Goal: Check status: Check status

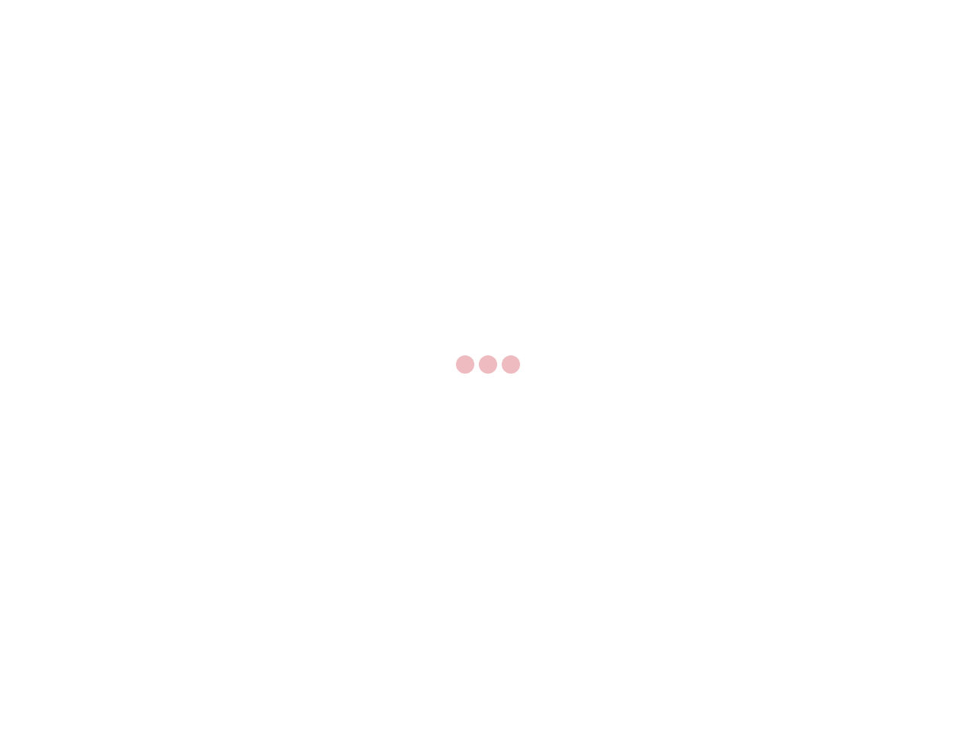
select select "US"
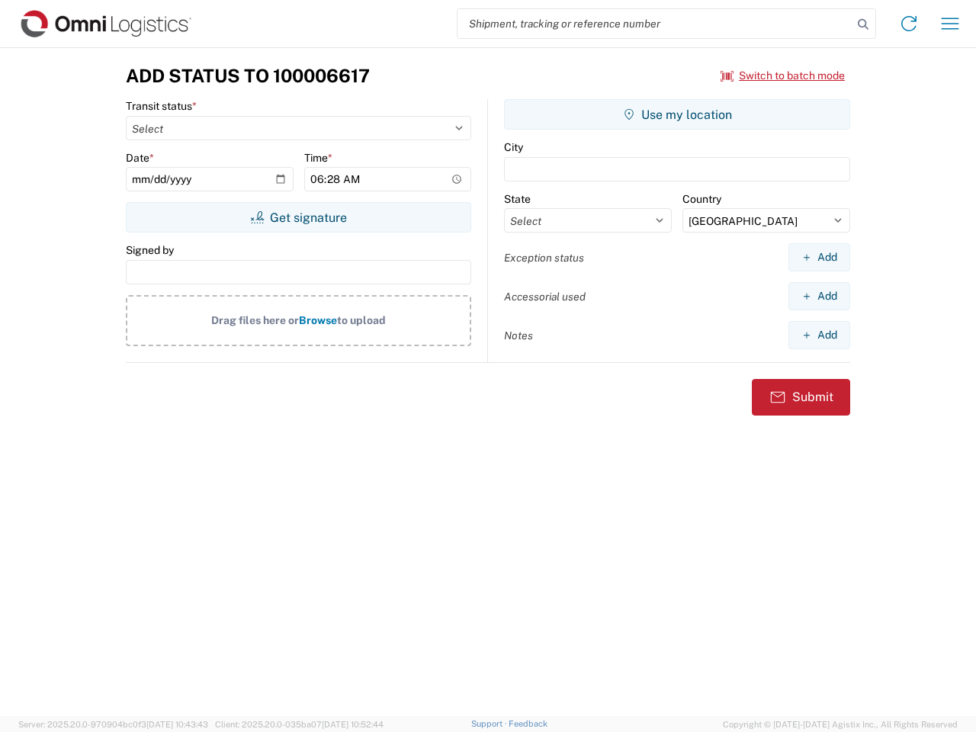
click at [655, 24] on input "search" at bounding box center [654, 23] width 395 height 29
click at [863, 24] on icon at bounding box center [862, 24] width 21 height 21
click at [909, 24] on icon at bounding box center [909, 23] width 24 height 24
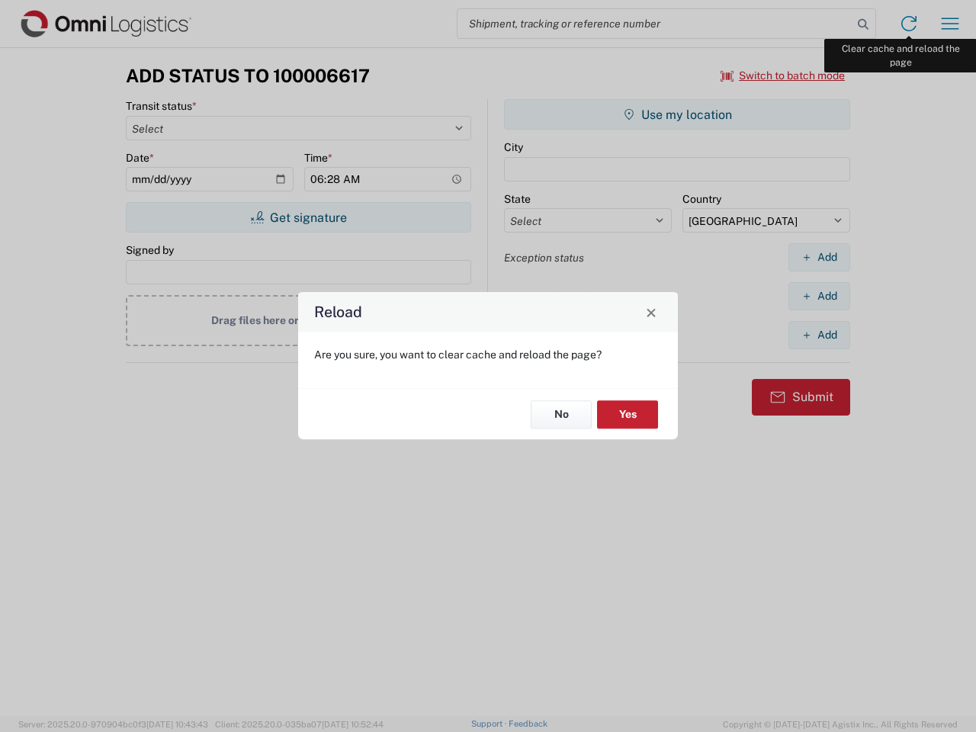
click at [950, 24] on div "Reload Are you sure, you want to clear cache and reload the page? No Yes" at bounding box center [488, 366] width 976 height 732
click at [783, 75] on div "Reload Are you sure, you want to clear cache and reload the page? No Yes" at bounding box center [488, 366] width 976 height 732
click at [298, 217] on div "Reload Are you sure, you want to clear cache and reload the page? No Yes" at bounding box center [488, 366] width 976 height 732
click at [677, 114] on div "Reload Are you sure, you want to clear cache and reload the page? No Yes" at bounding box center [488, 366] width 976 height 732
click at [819, 257] on div "Reload Are you sure, you want to clear cache and reload the page? No Yes" at bounding box center [488, 366] width 976 height 732
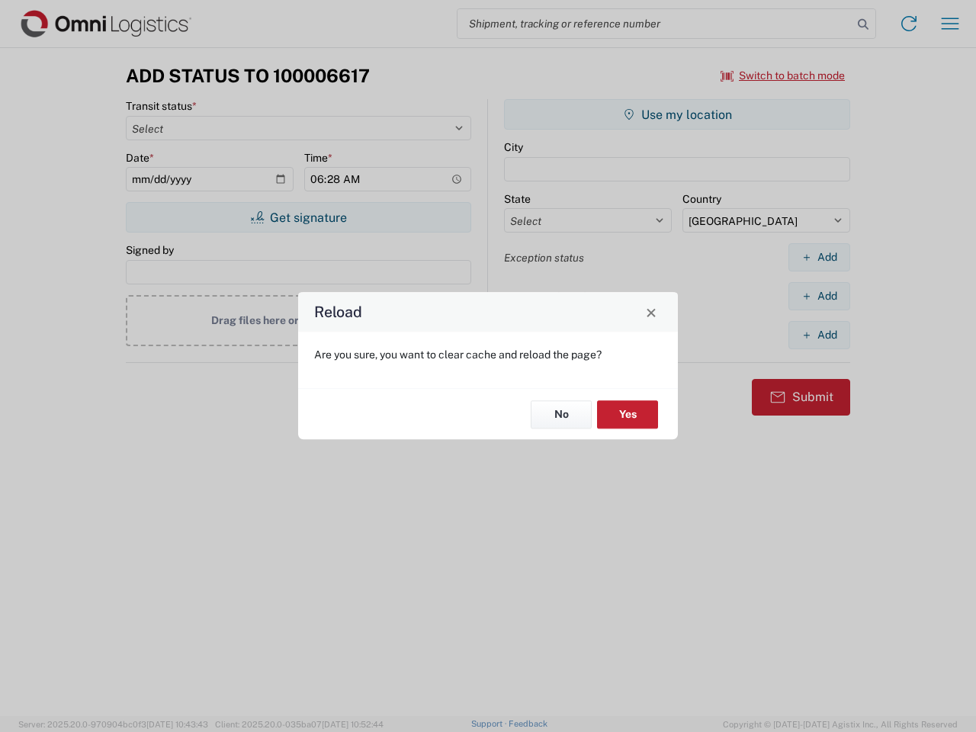
click at [819, 296] on div "Reload Are you sure, you want to clear cache and reload the page? No Yes" at bounding box center [488, 366] width 976 height 732
click at [819, 335] on div "Reload Are you sure, you want to clear cache and reload the page? No Yes" at bounding box center [488, 366] width 976 height 732
